Goal: Transaction & Acquisition: Subscribe to service/newsletter

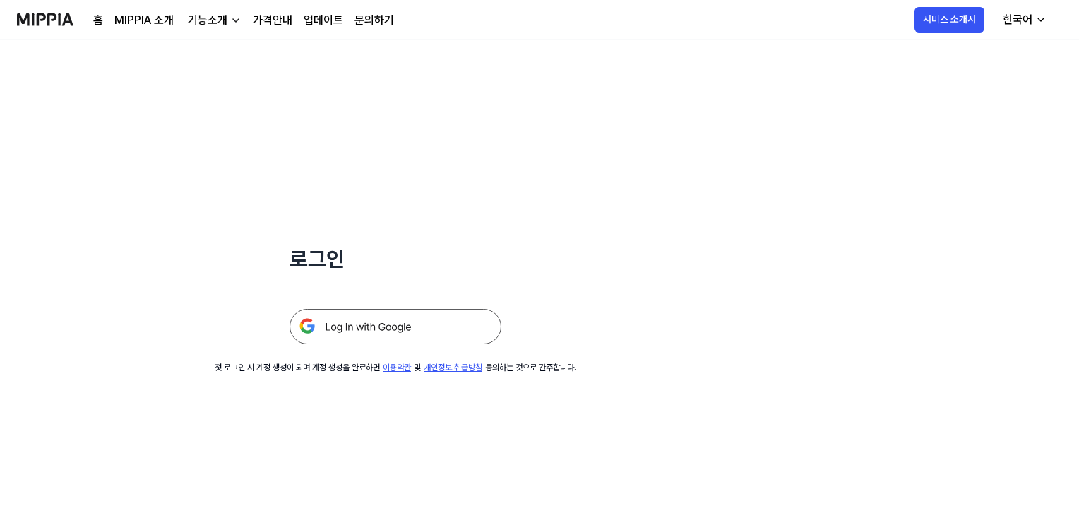
click at [373, 331] on img at bounding box center [396, 326] width 212 height 35
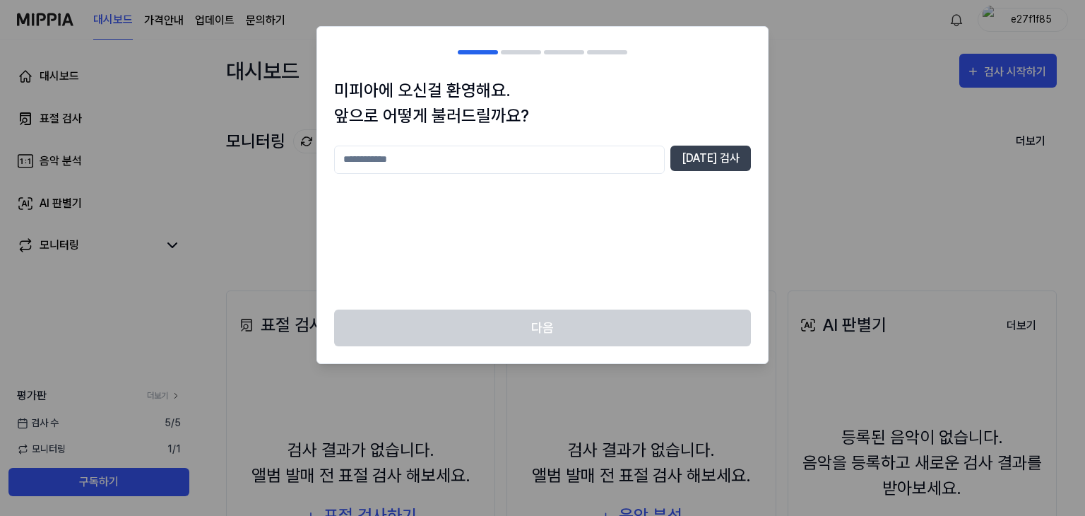
click at [404, 159] on input "text" at bounding box center [499, 159] width 331 height 28
type input "***"
click at [718, 157] on button "[DATE] 검사" at bounding box center [710, 157] width 81 height 25
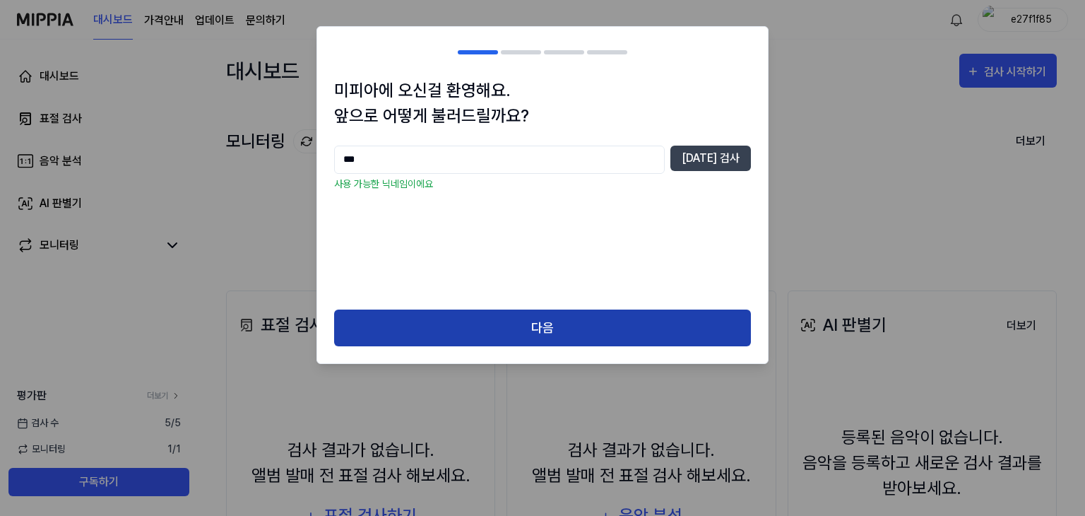
click at [518, 328] on button "다음" at bounding box center [542, 327] width 417 height 37
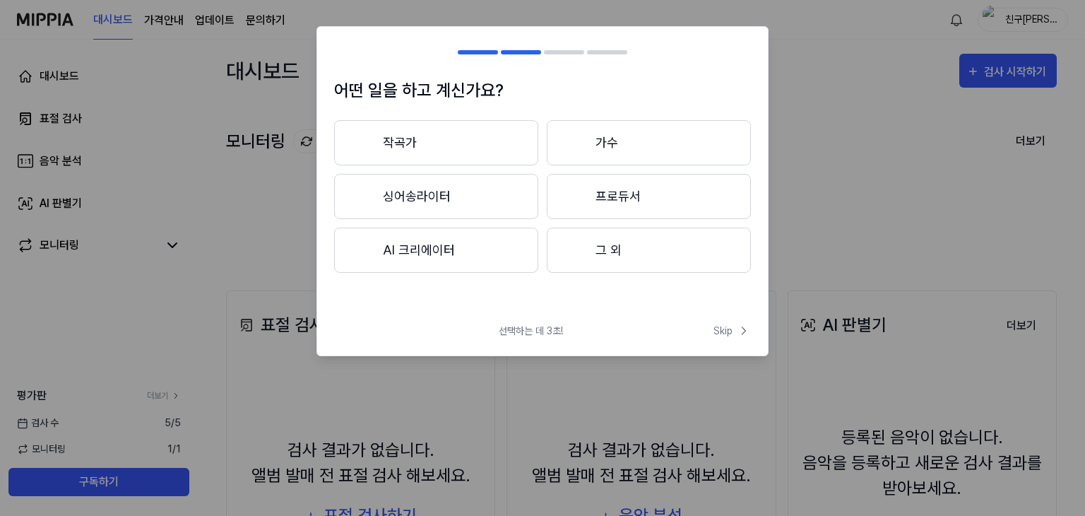
click at [470, 256] on button "AI 크리에이터" at bounding box center [436, 249] width 204 height 45
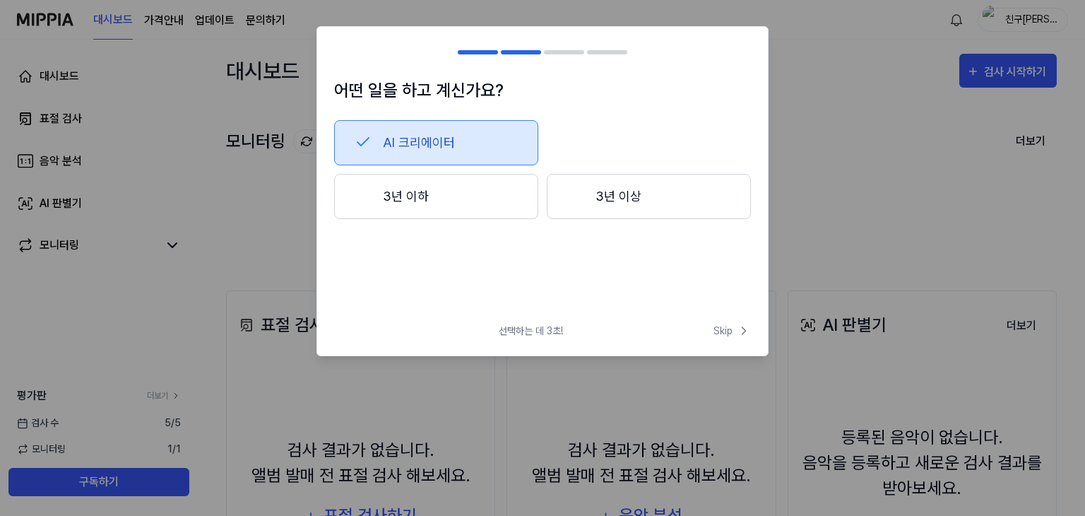
click at [422, 199] on button "3년 이하" at bounding box center [436, 196] width 204 height 45
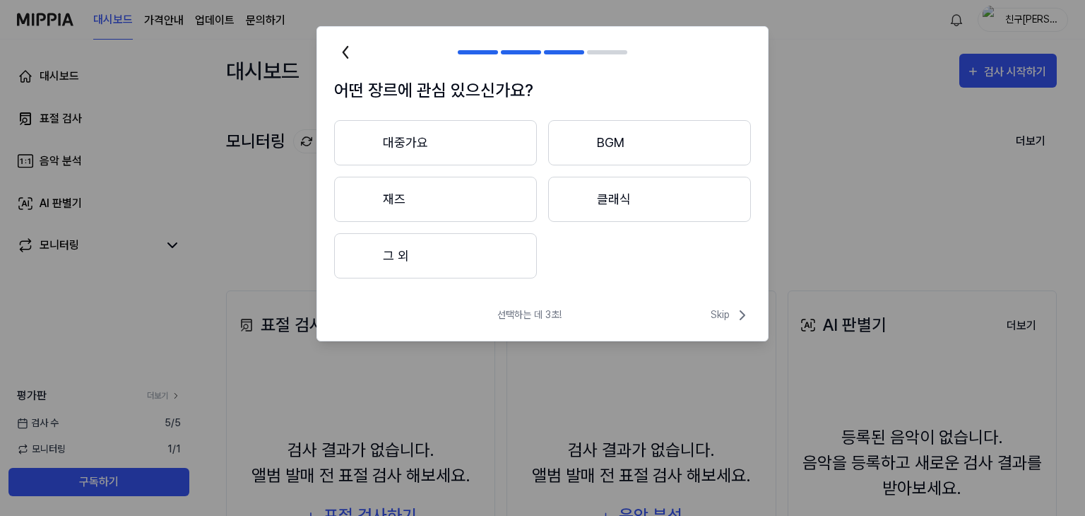
click at [424, 139] on button "대중가요" at bounding box center [435, 142] width 203 height 45
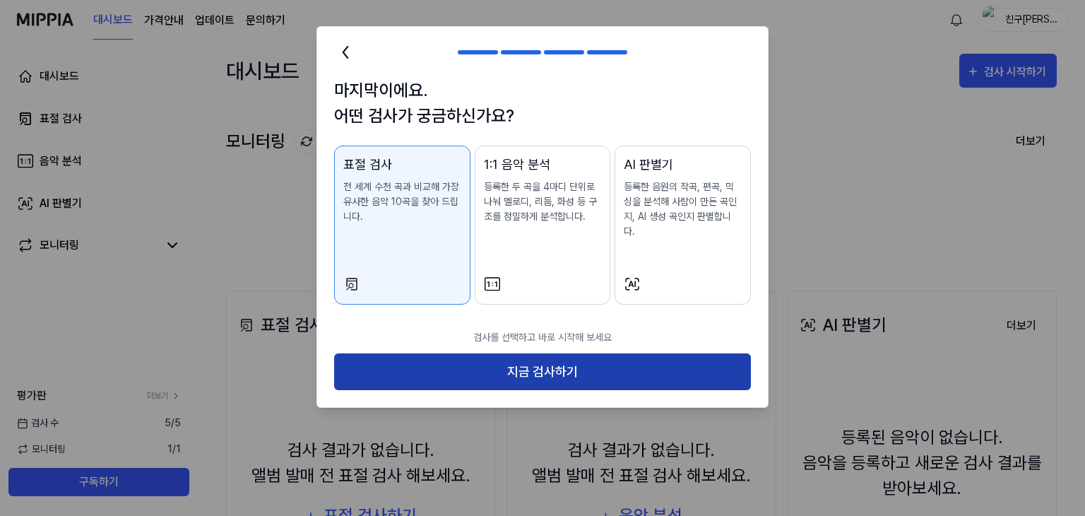
click at [565, 356] on button "지금 검사하기" at bounding box center [542, 371] width 417 height 37
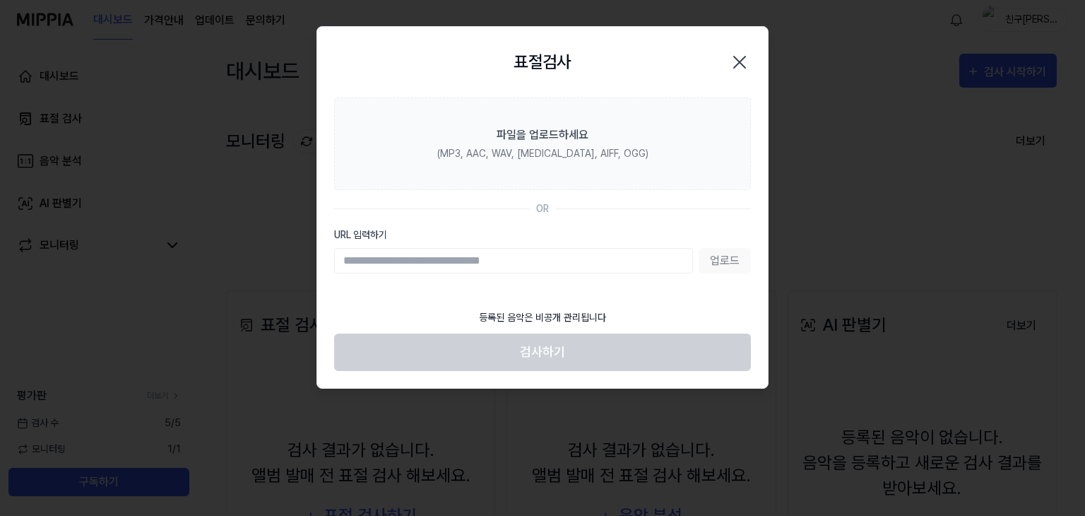
click at [738, 61] on icon "button" at bounding box center [739, 61] width 11 height 11
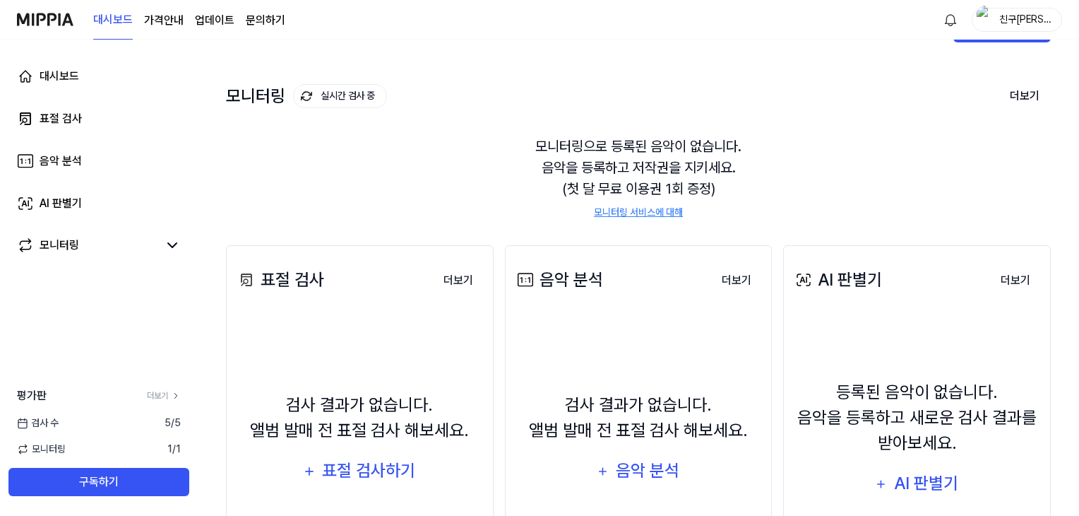
scroll to position [71, 0]
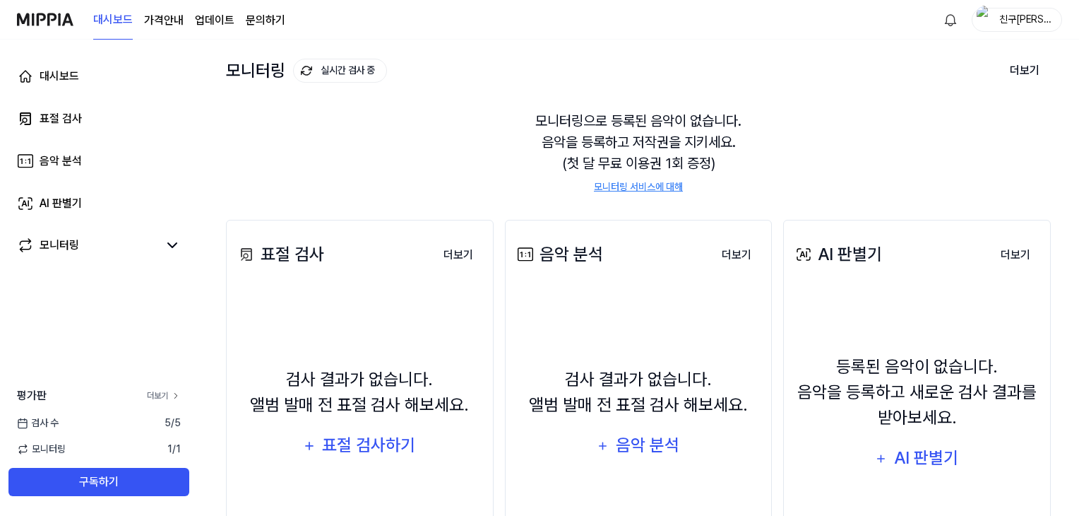
click at [160, 391] on link "더보기" at bounding box center [164, 395] width 34 height 13
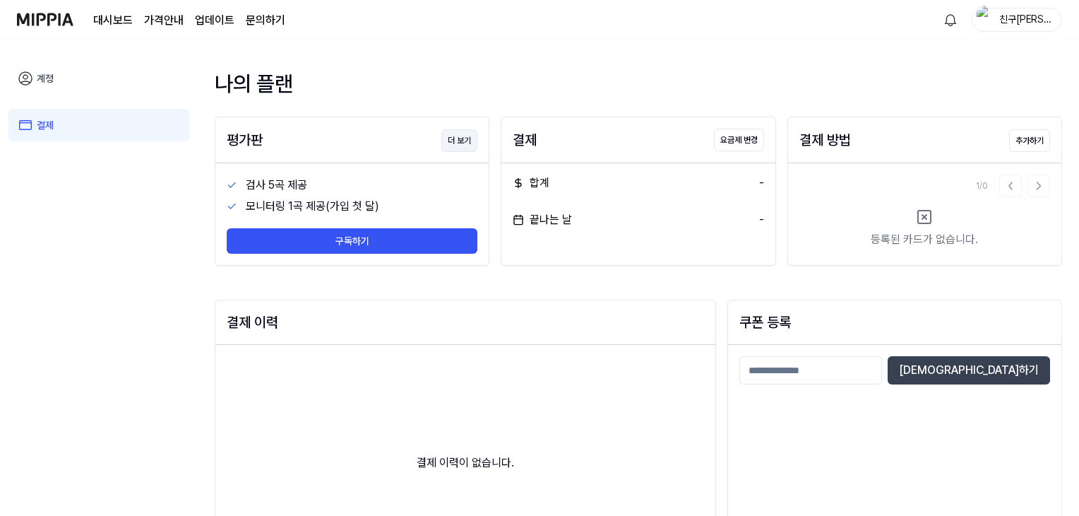
click at [451, 136] on button "더 보기" at bounding box center [459, 140] width 36 height 23
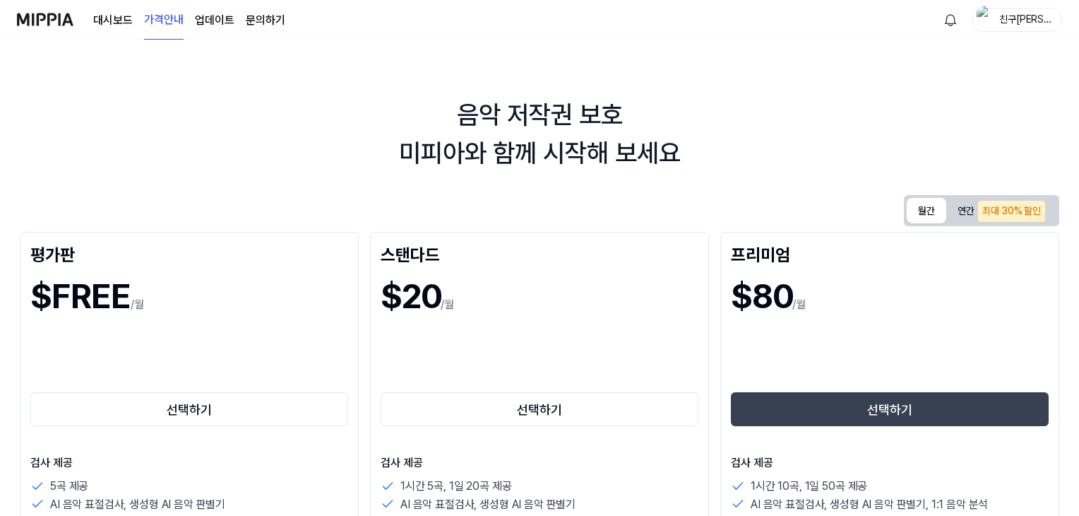
click at [919, 210] on button "월간" at bounding box center [927, 210] width 40 height 25
click at [961, 210] on button "연간 최대 30% 할인" at bounding box center [1001, 210] width 110 height 29
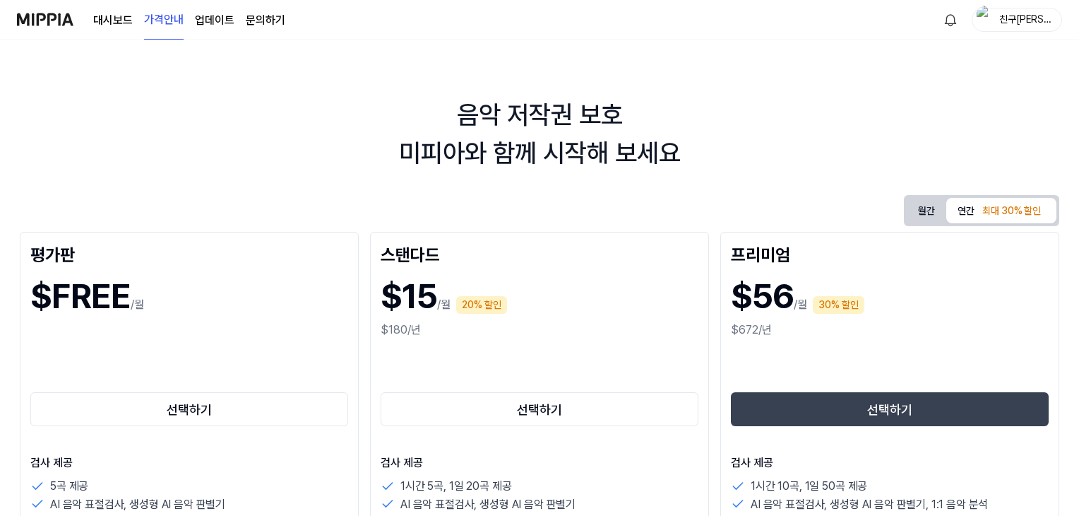
click at [121, 18] on link "대시보드" at bounding box center [113, 20] width 40 height 17
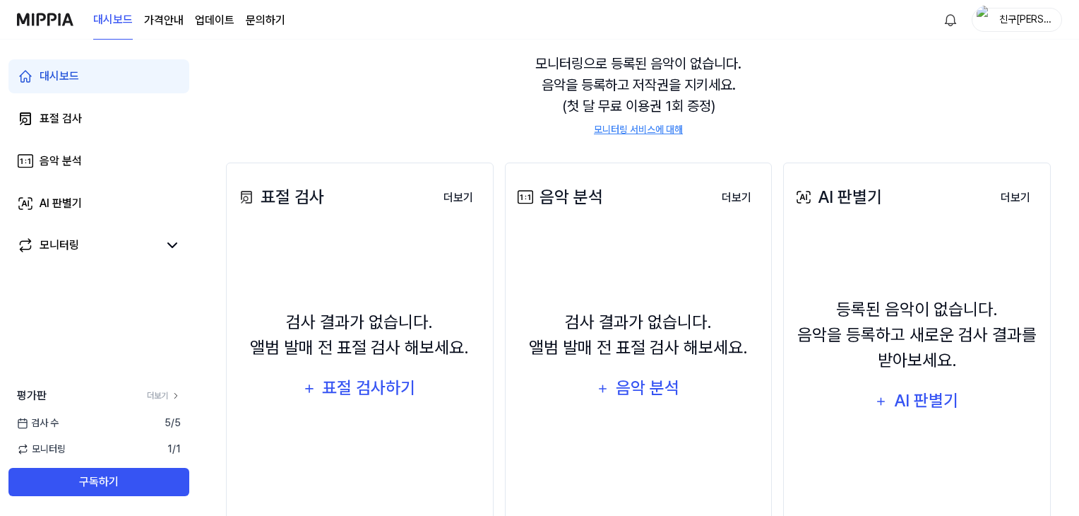
scroll to position [141, 0]
